Goal: Find contact information: Find contact information

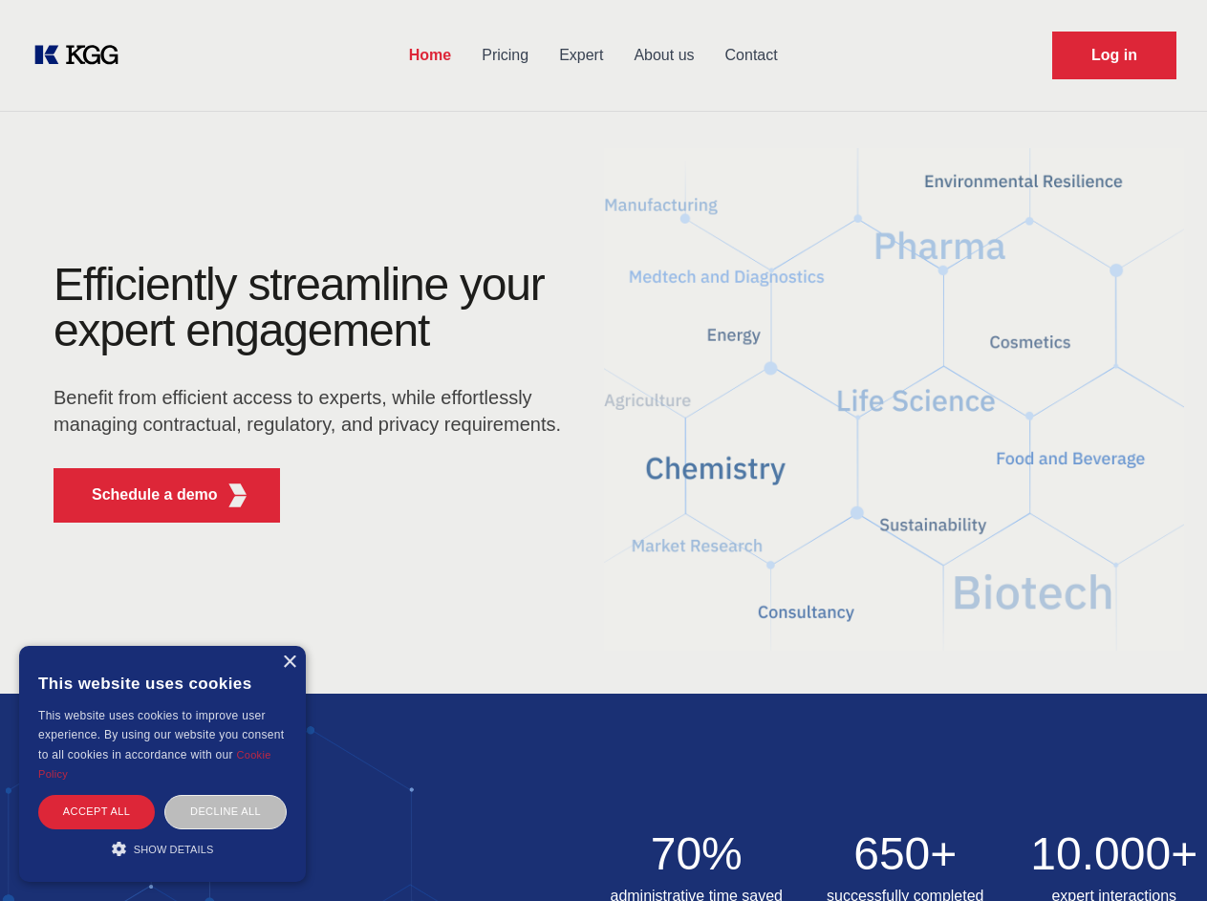
click at [603, 450] on div "Efficiently streamline your expert engagement Benefit from efficient access to …" at bounding box center [313, 400] width 581 height 276
click at [143, 495] on p "Schedule a demo" at bounding box center [155, 494] width 126 height 23
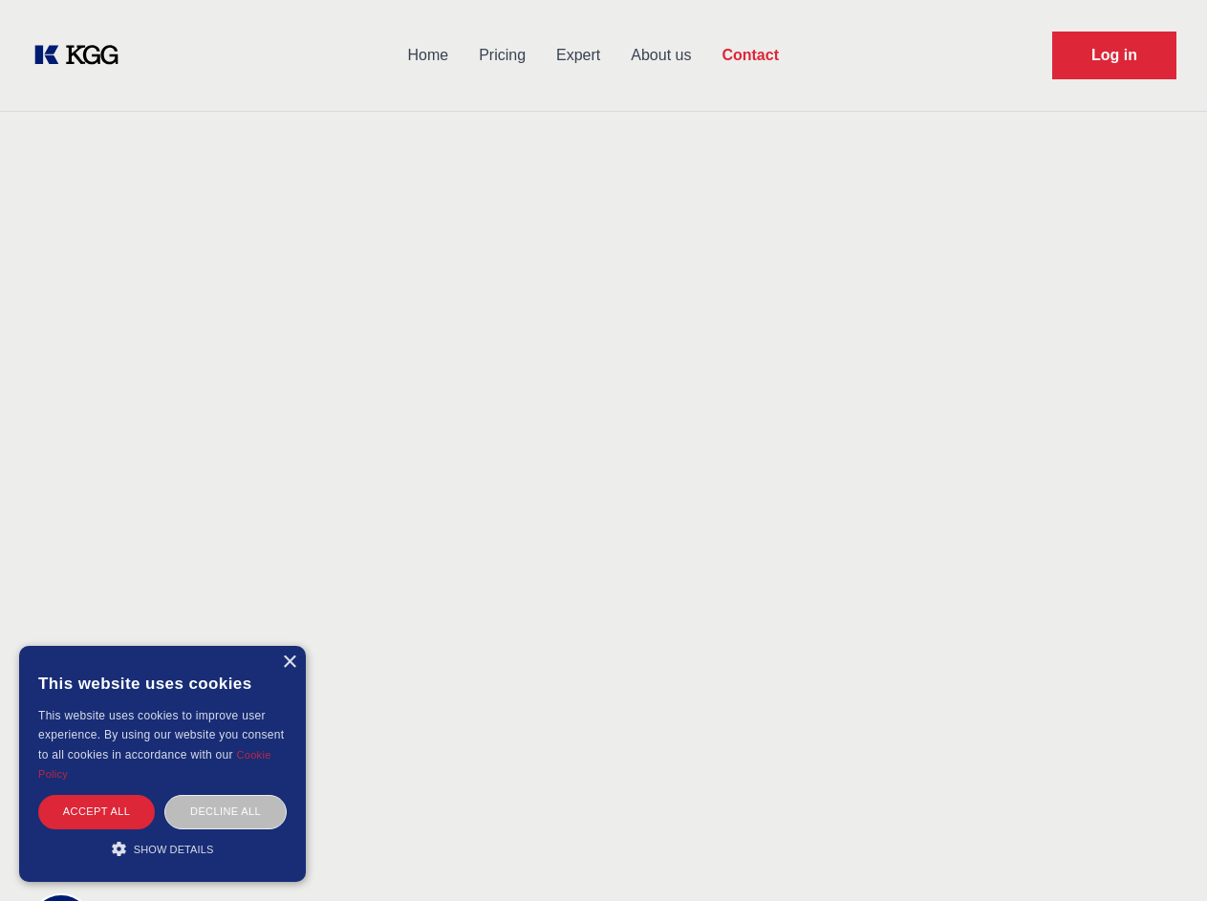
click at [289, 662] on div "× This website uses cookies This website uses cookies to improve user experienc…" at bounding box center [162, 764] width 287 height 236
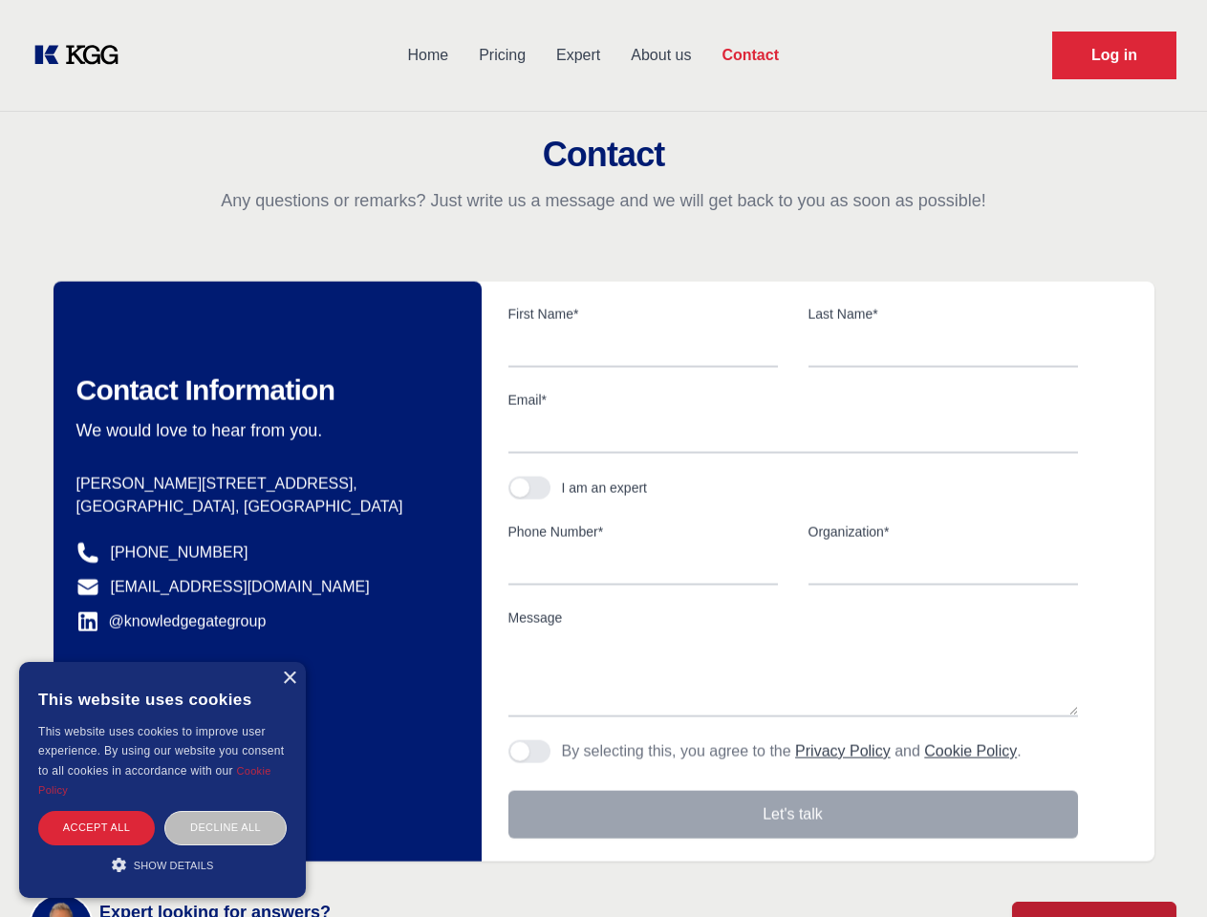
click at [96, 811] on div "Accept all" at bounding box center [96, 827] width 117 height 33
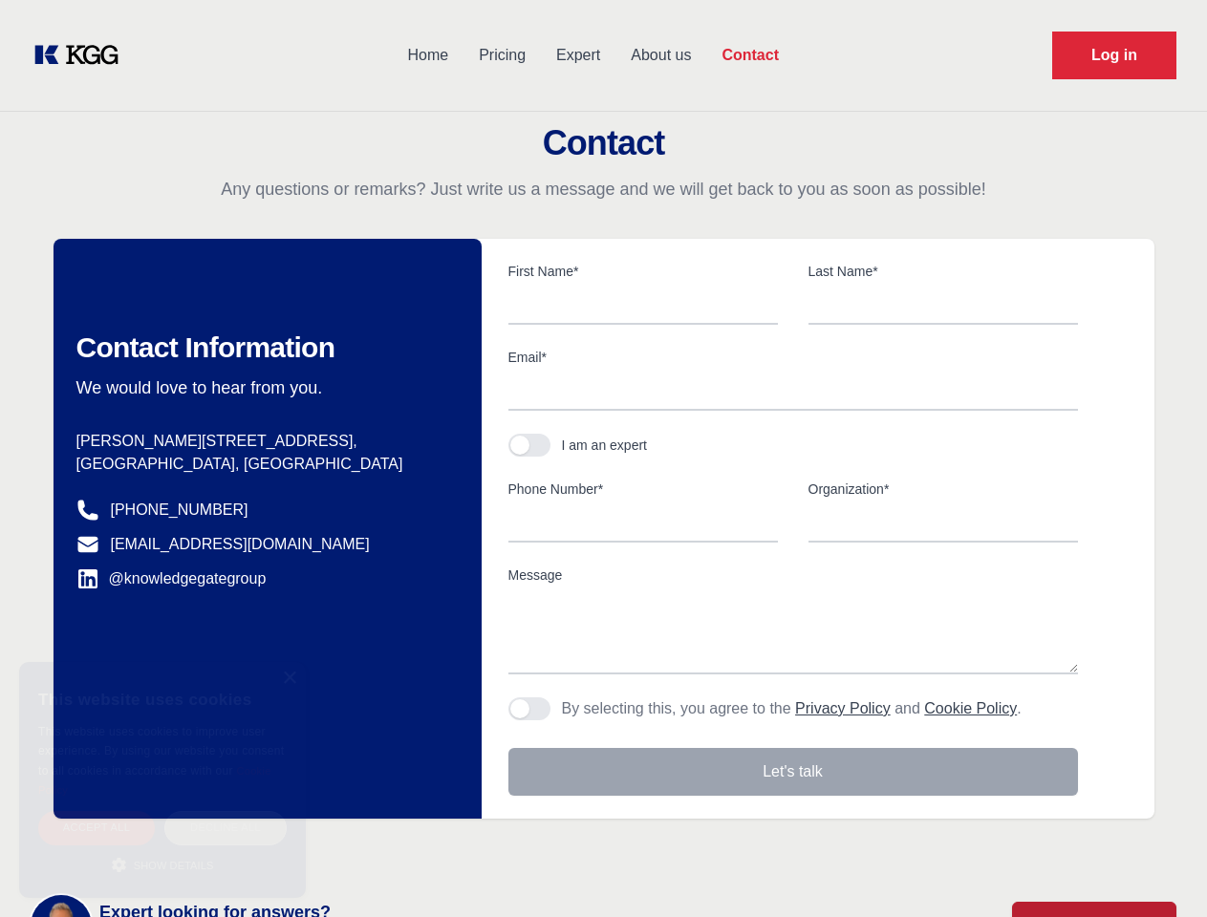
click at [225, 811] on div "Decline all" at bounding box center [225, 827] width 122 height 33
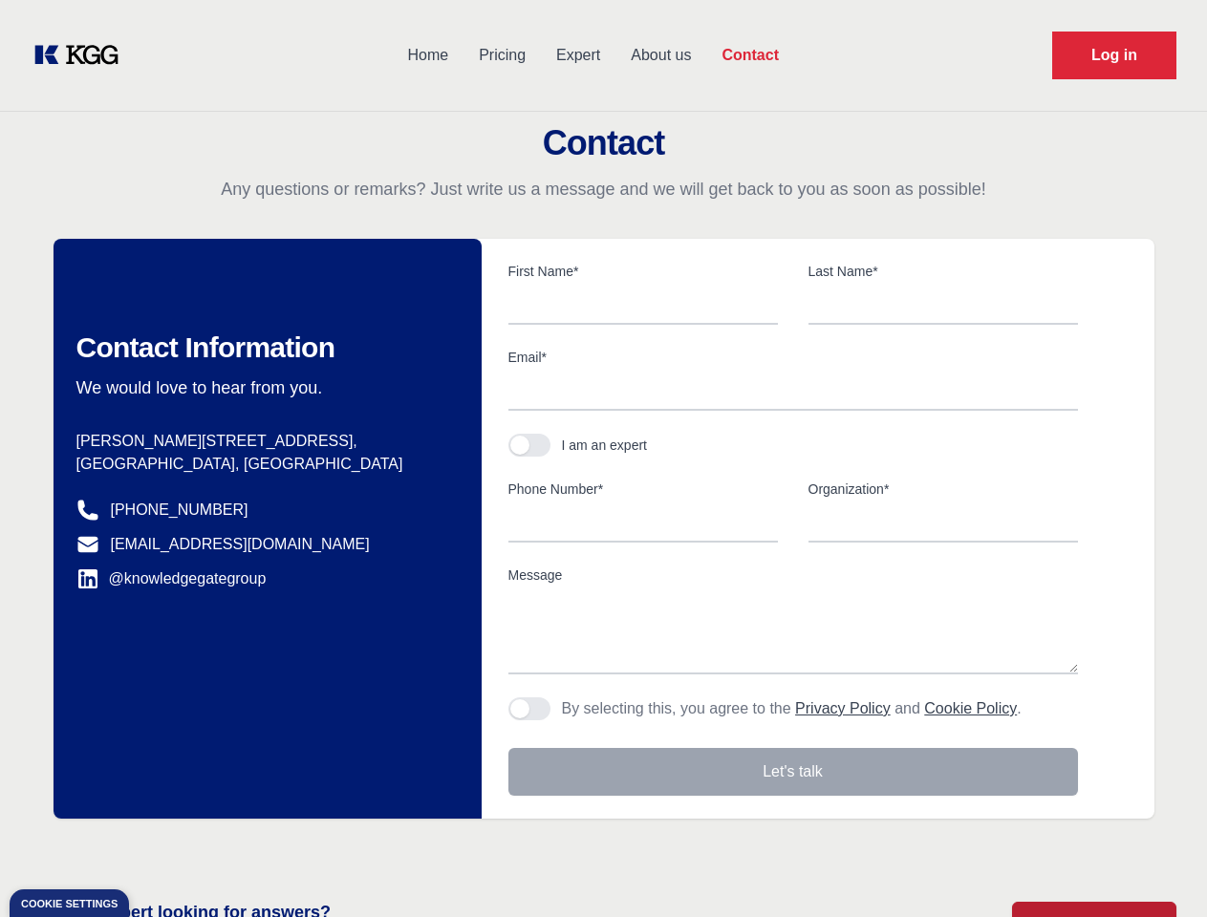
click at [162, 848] on main "Contact Any questions or remarks? Just write us a message and we will get back …" at bounding box center [603, 497] width 1207 height 994
